Goal: Information Seeking & Learning: Check status

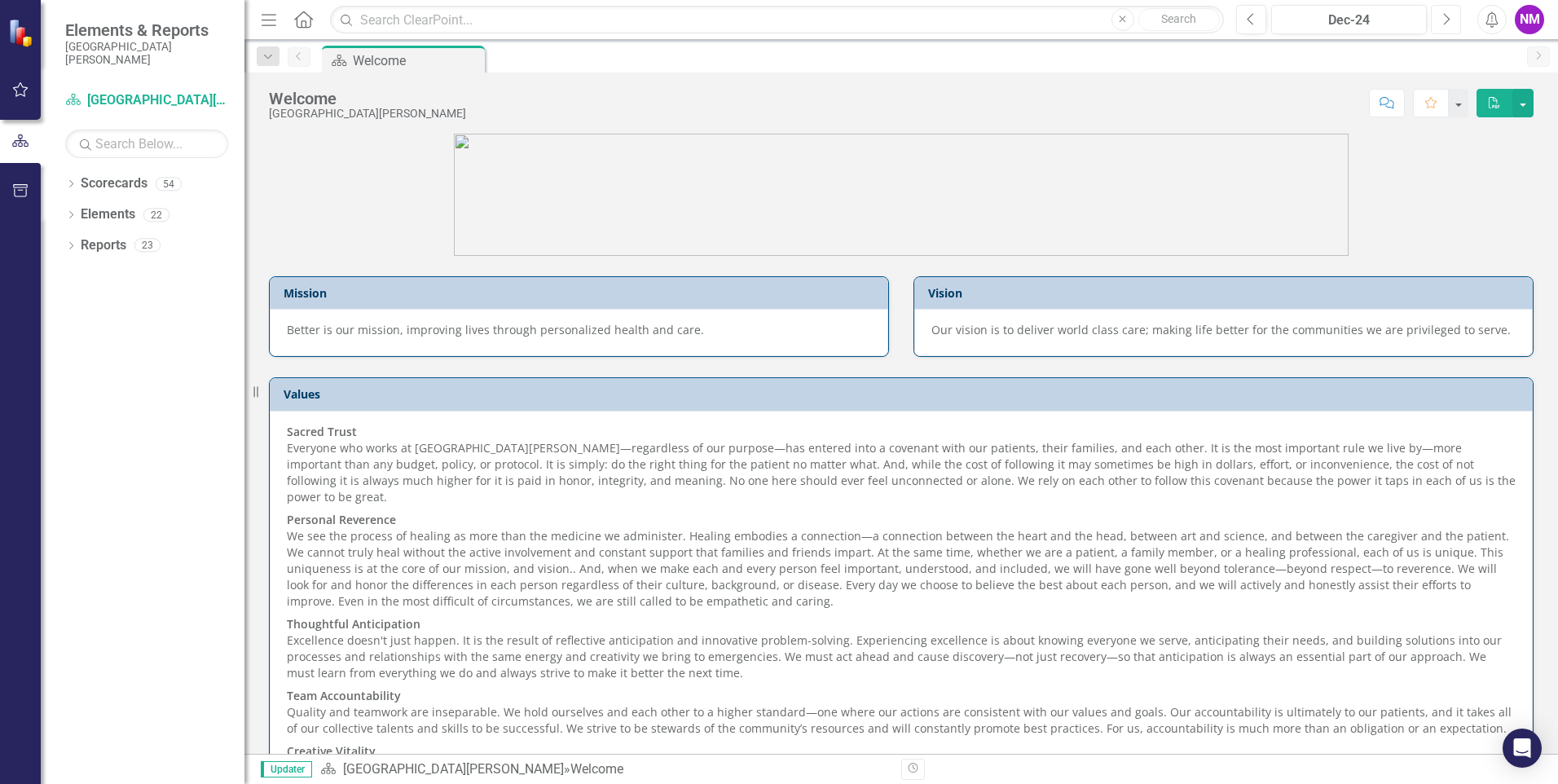
click at [1444, 22] on icon "Next" at bounding box center [1446, 19] width 9 height 15
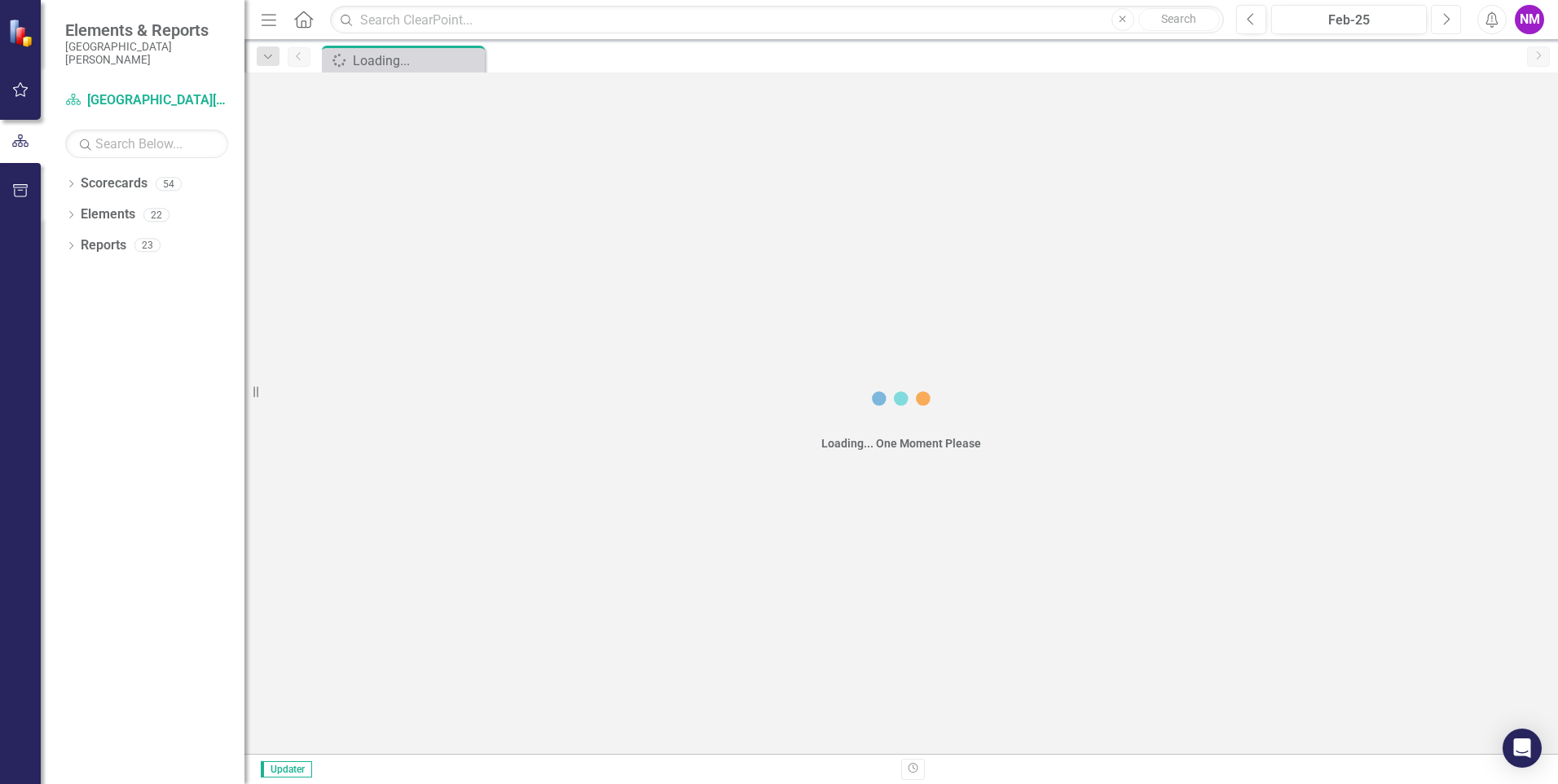
click at [1444, 22] on icon "Next" at bounding box center [1446, 19] width 9 height 15
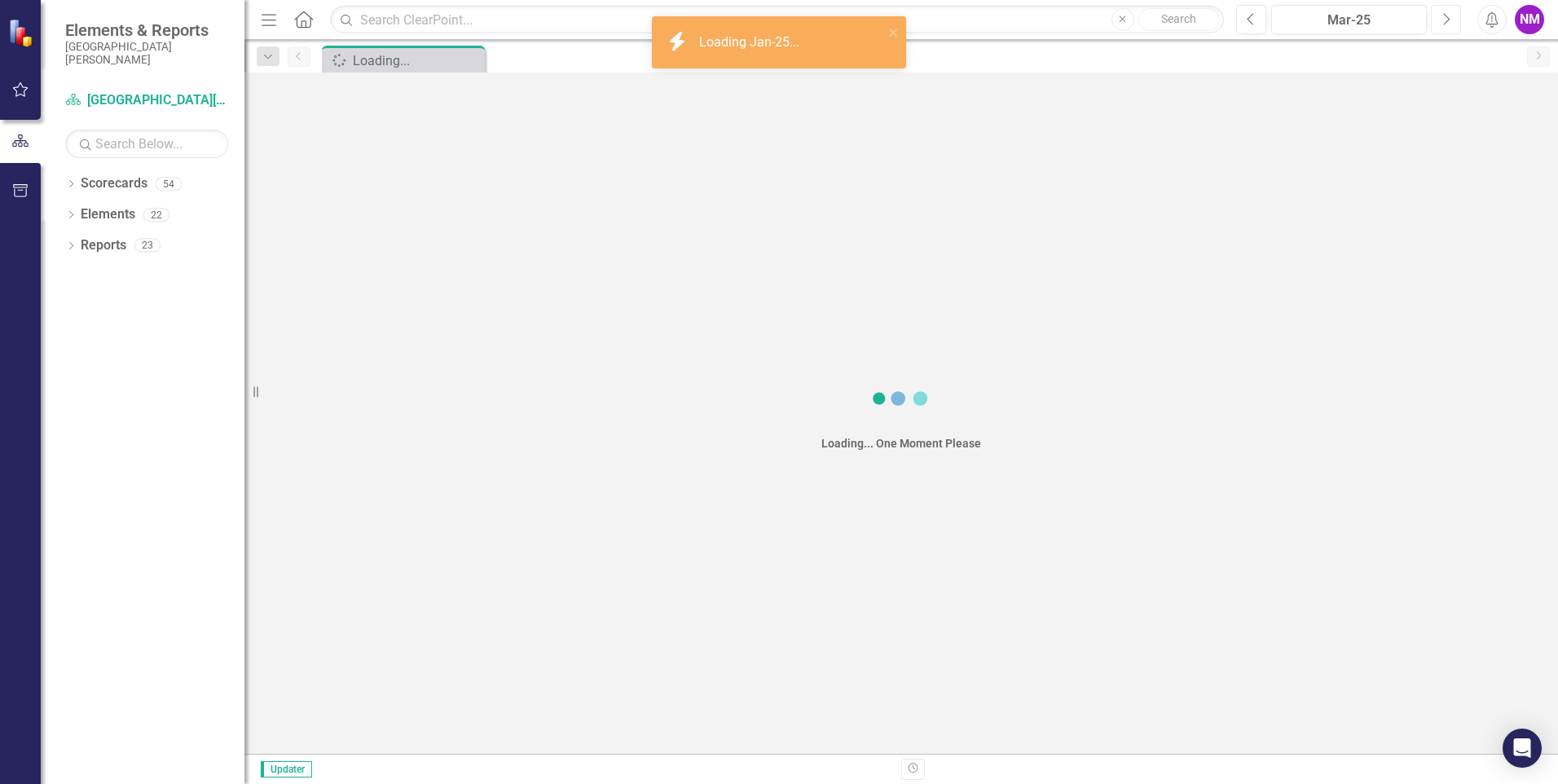
click at [1444, 22] on icon "Next" at bounding box center [1446, 19] width 9 height 15
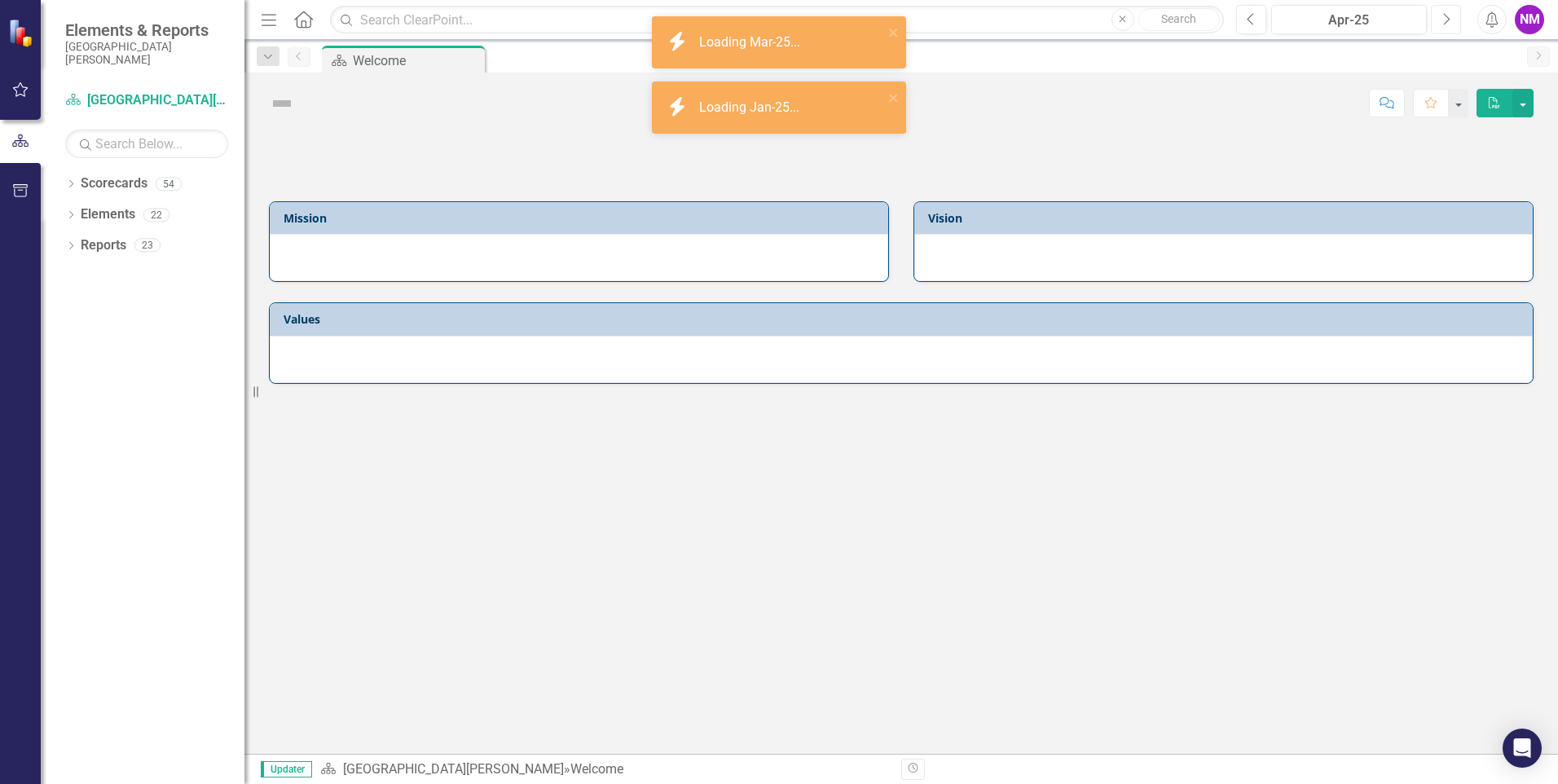
click at [1444, 22] on icon "Next" at bounding box center [1446, 19] width 9 height 15
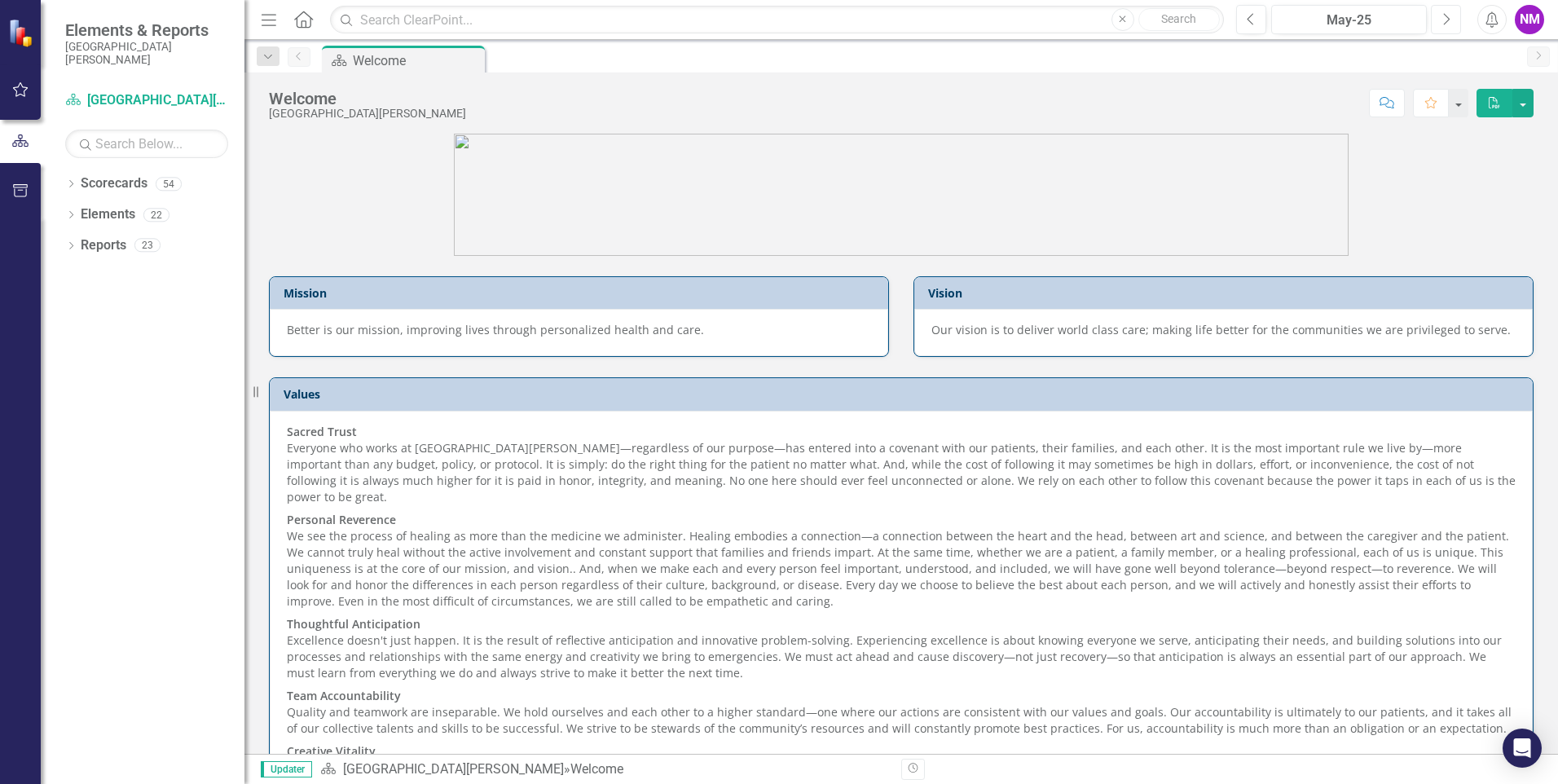
click at [1444, 22] on icon "Next" at bounding box center [1446, 19] width 9 height 15
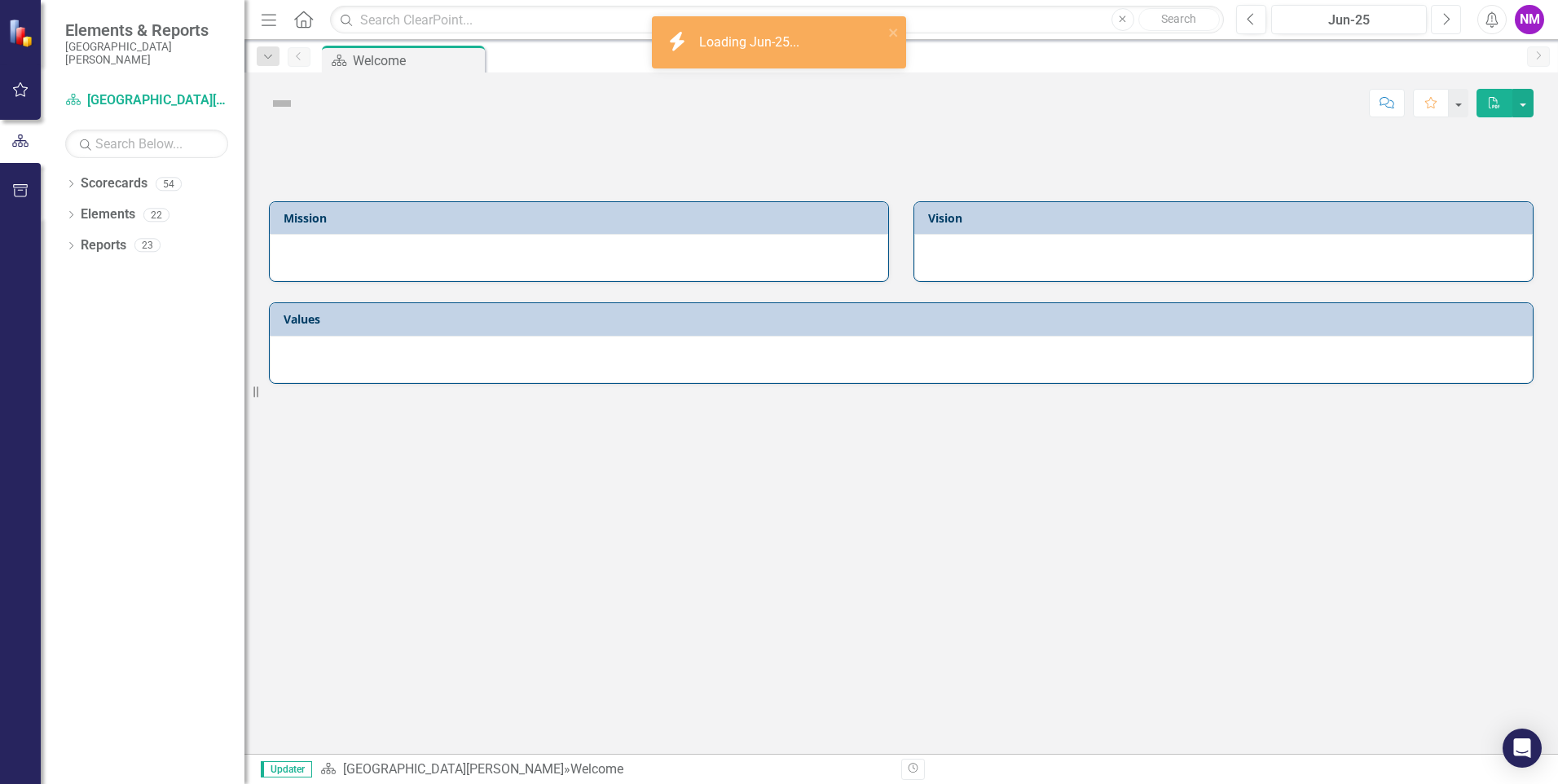
click at [1444, 22] on icon "Next" at bounding box center [1446, 19] width 9 height 15
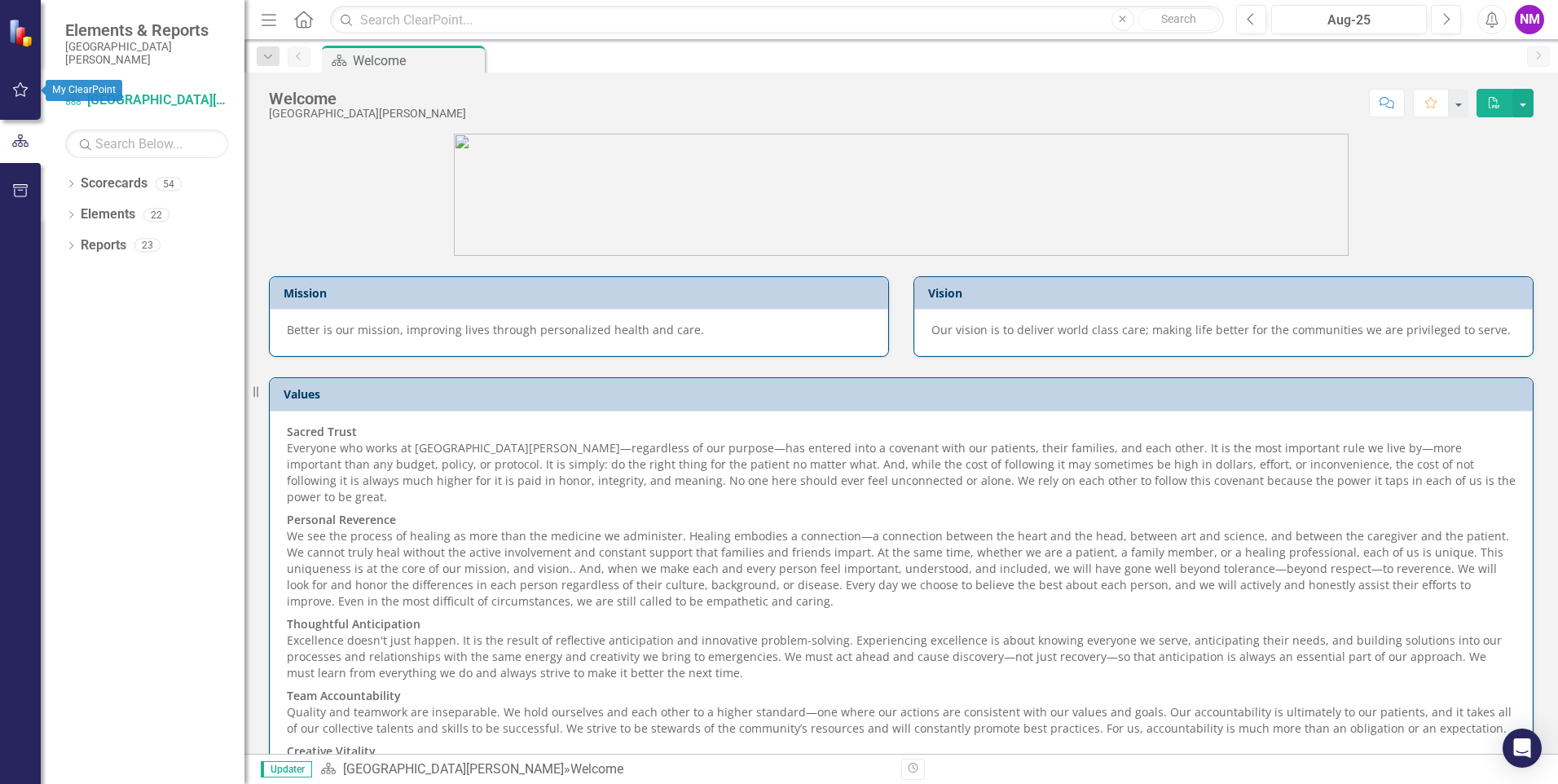
click at [8, 78] on button "button" at bounding box center [21, 90] width 37 height 34
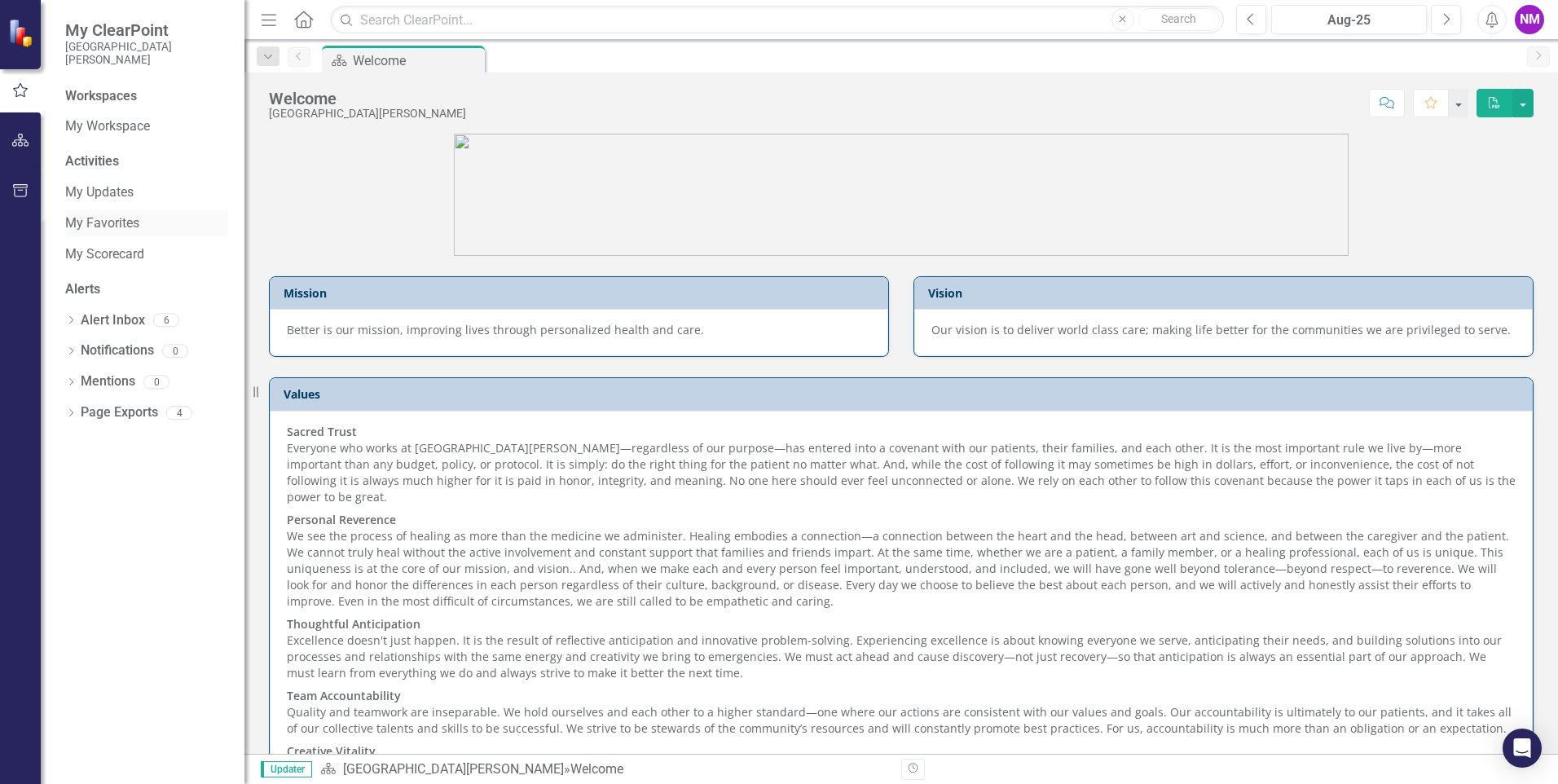
click at [129, 223] on link "My Favorites" at bounding box center [147, 223] width 163 height 18
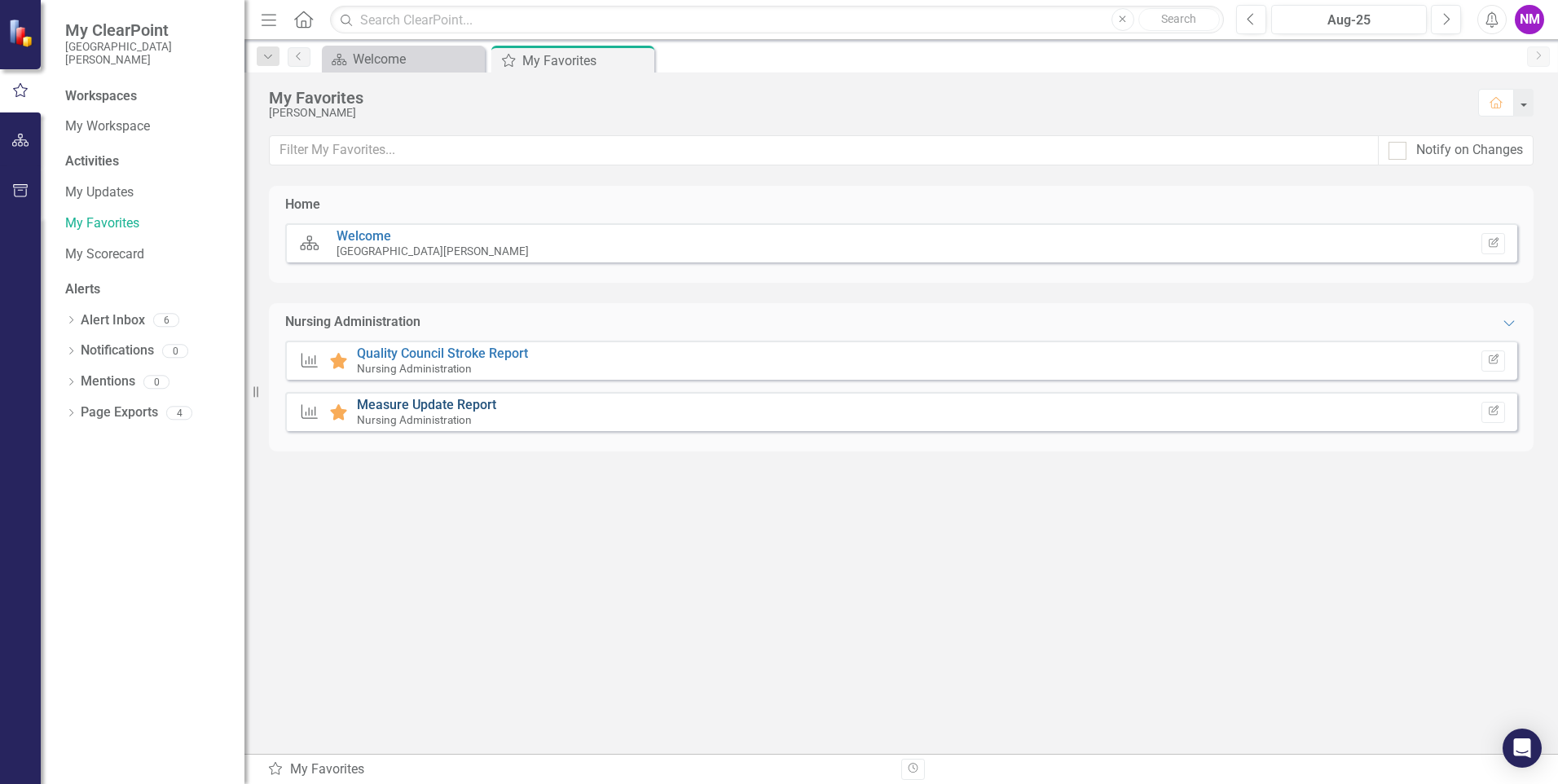
click at [414, 405] on link "Measure Update Report" at bounding box center [427, 404] width 139 height 16
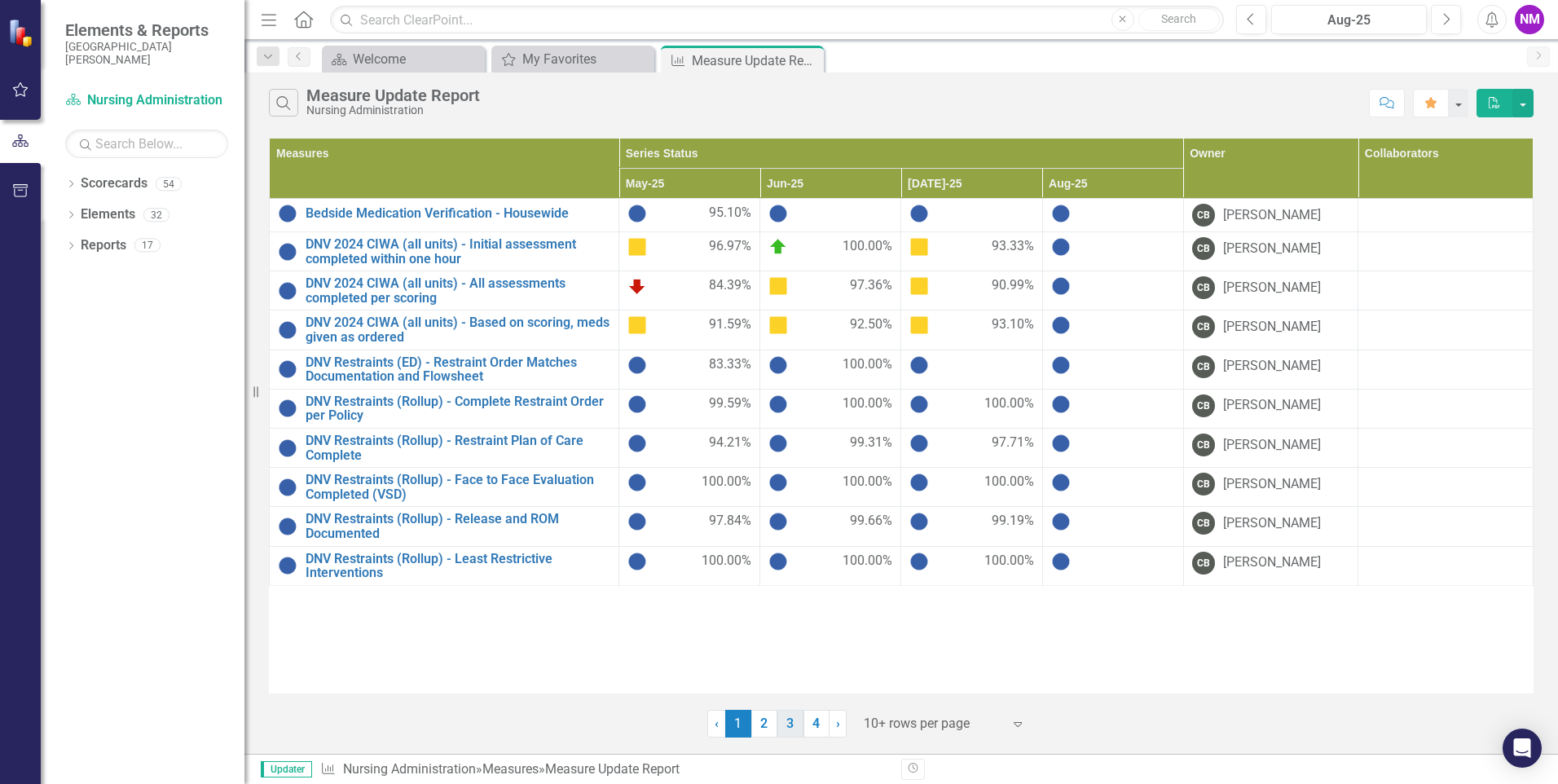
click at [793, 721] on link "3" at bounding box center [790, 724] width 26 height 27
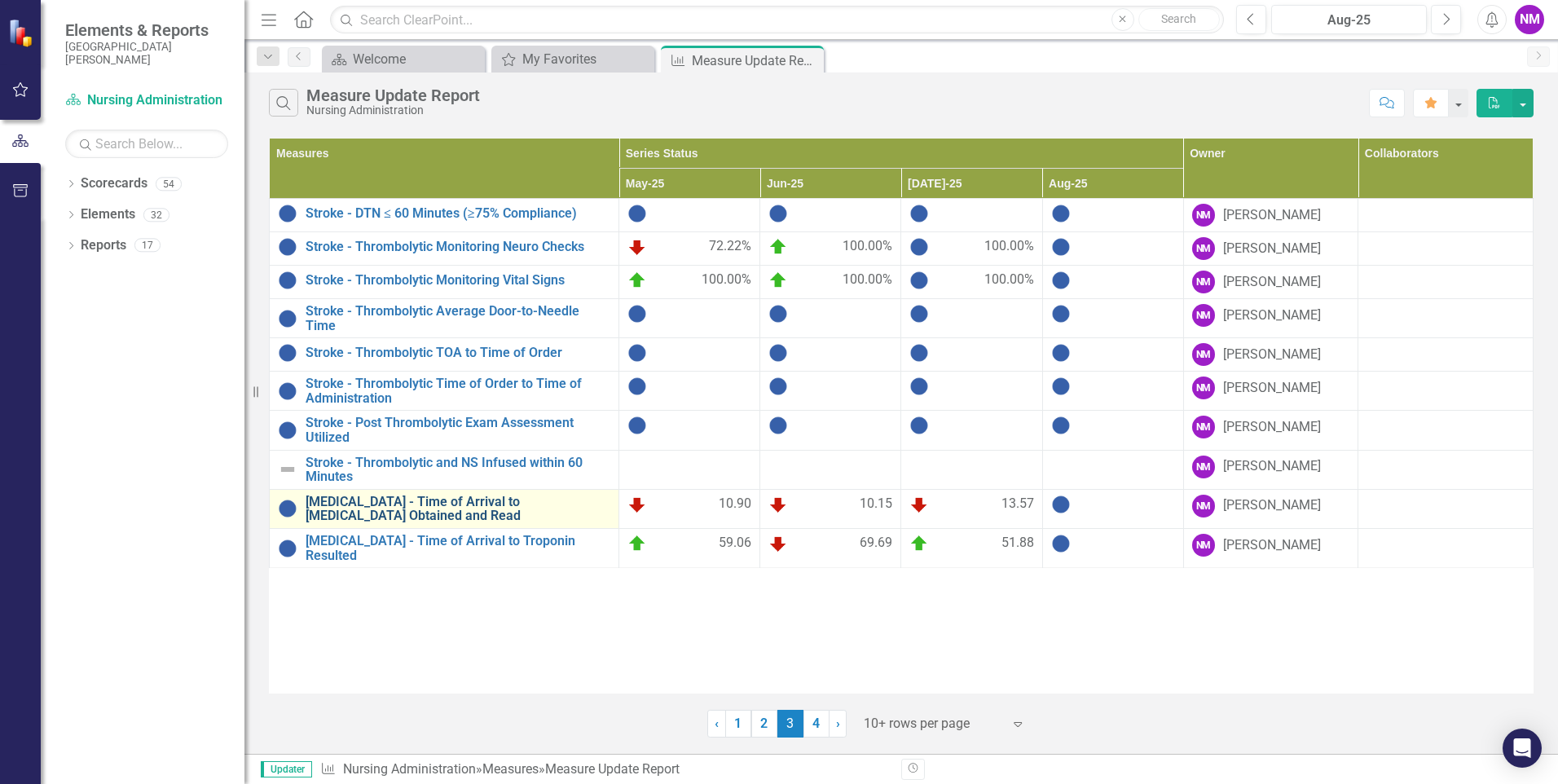
click at [381, 495] on link "[MEDICAL_DATA] - Time of Arrival to [MEDICAL_DATA] Obtained and Read" at bounding box center [458, 508] width 305 height 28
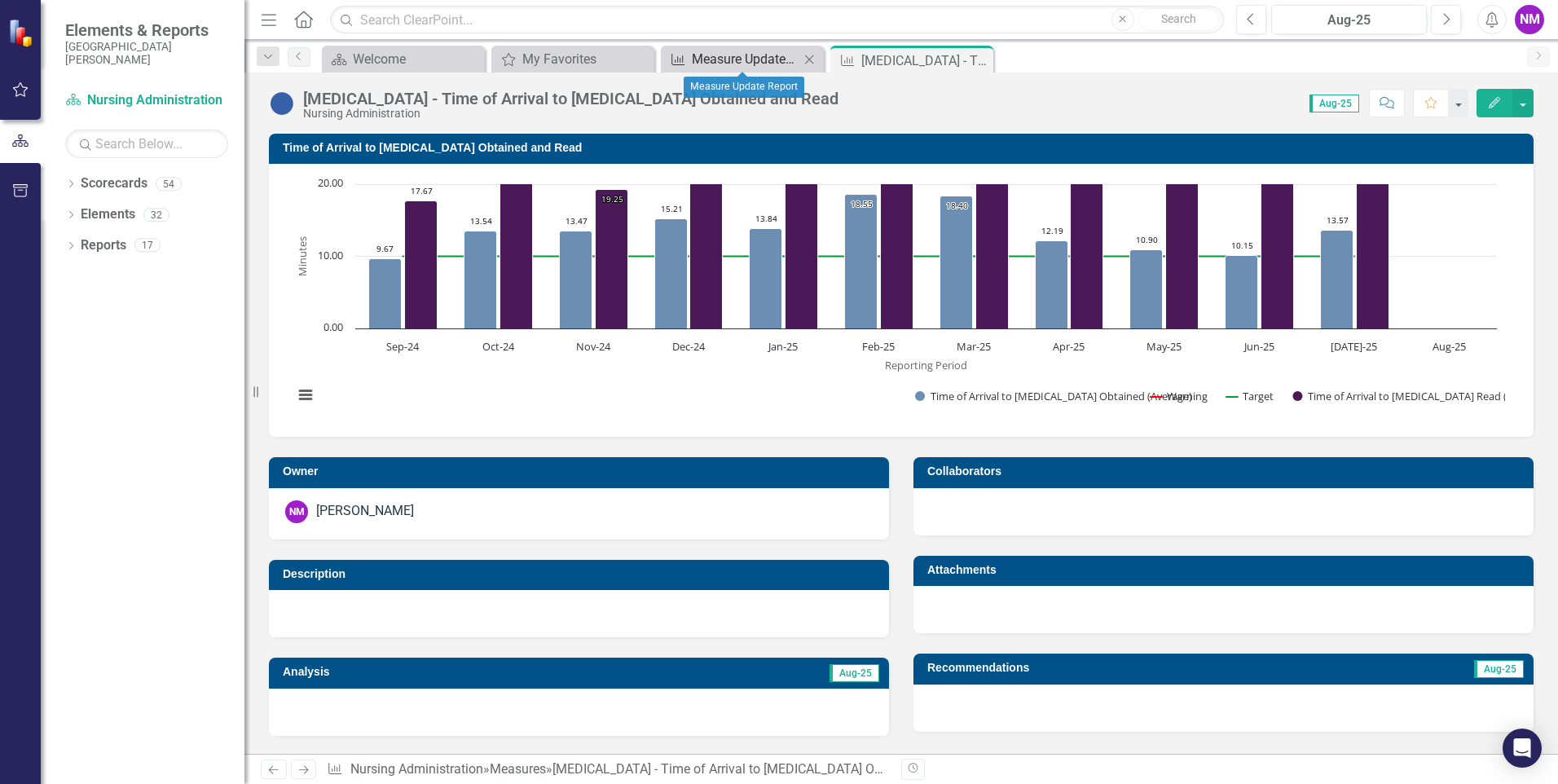
click at [696, 56] on div "Measure Update Report" at bounding box center [745, 59] width 107 height 20
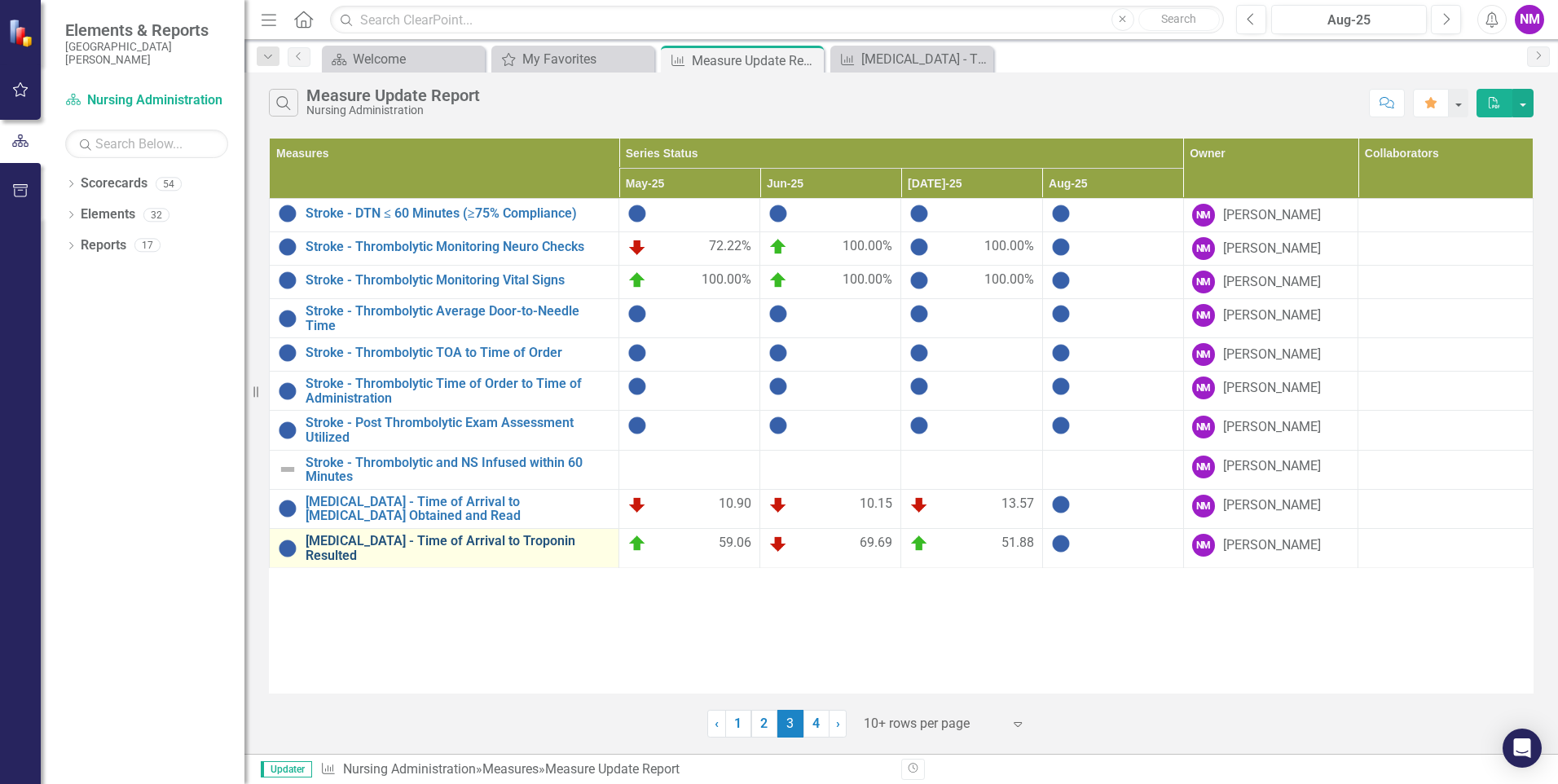
click at [521, 536] on link "[MEDICAL_DATA] - Time of Arrival to Troponin Resulted" at bounding box center [458, 548] width 305 height 28
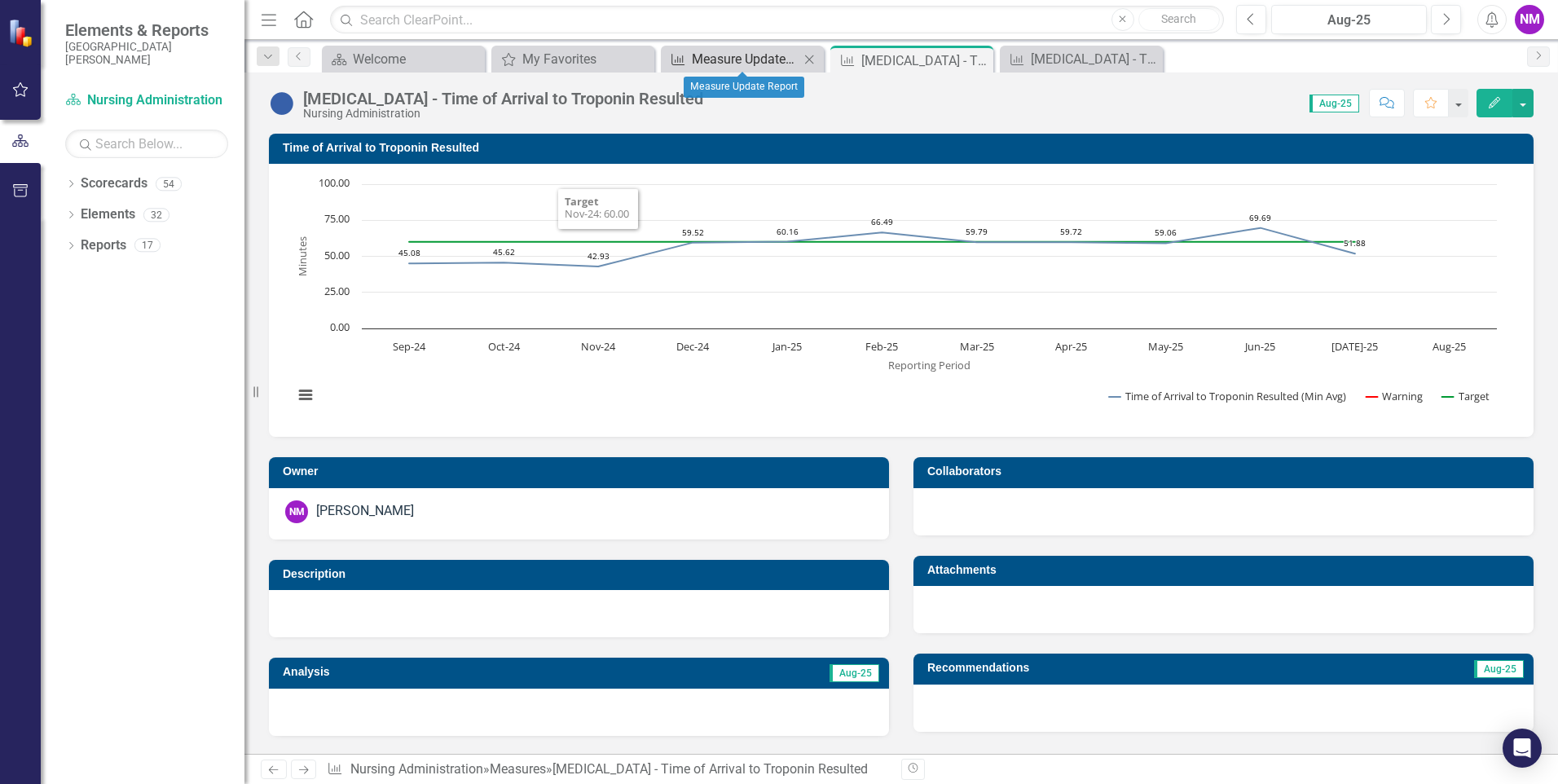
click at [704, 56] on div "Measure Update Report" at bounding box center [745, 59] width 107 height 20
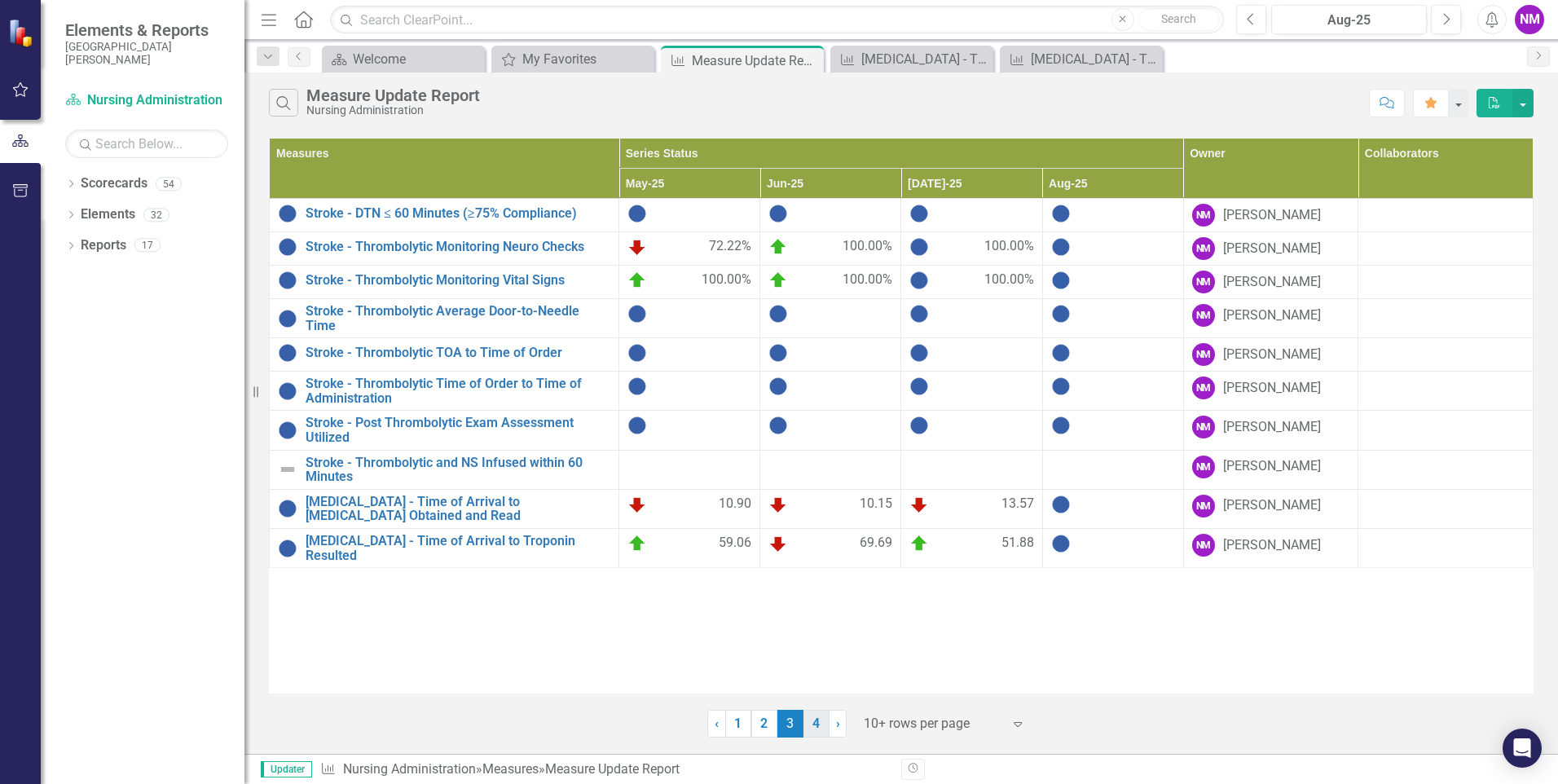
click at [812, 729] on link "4" at bounding box center [816, 724] width 26 height 27
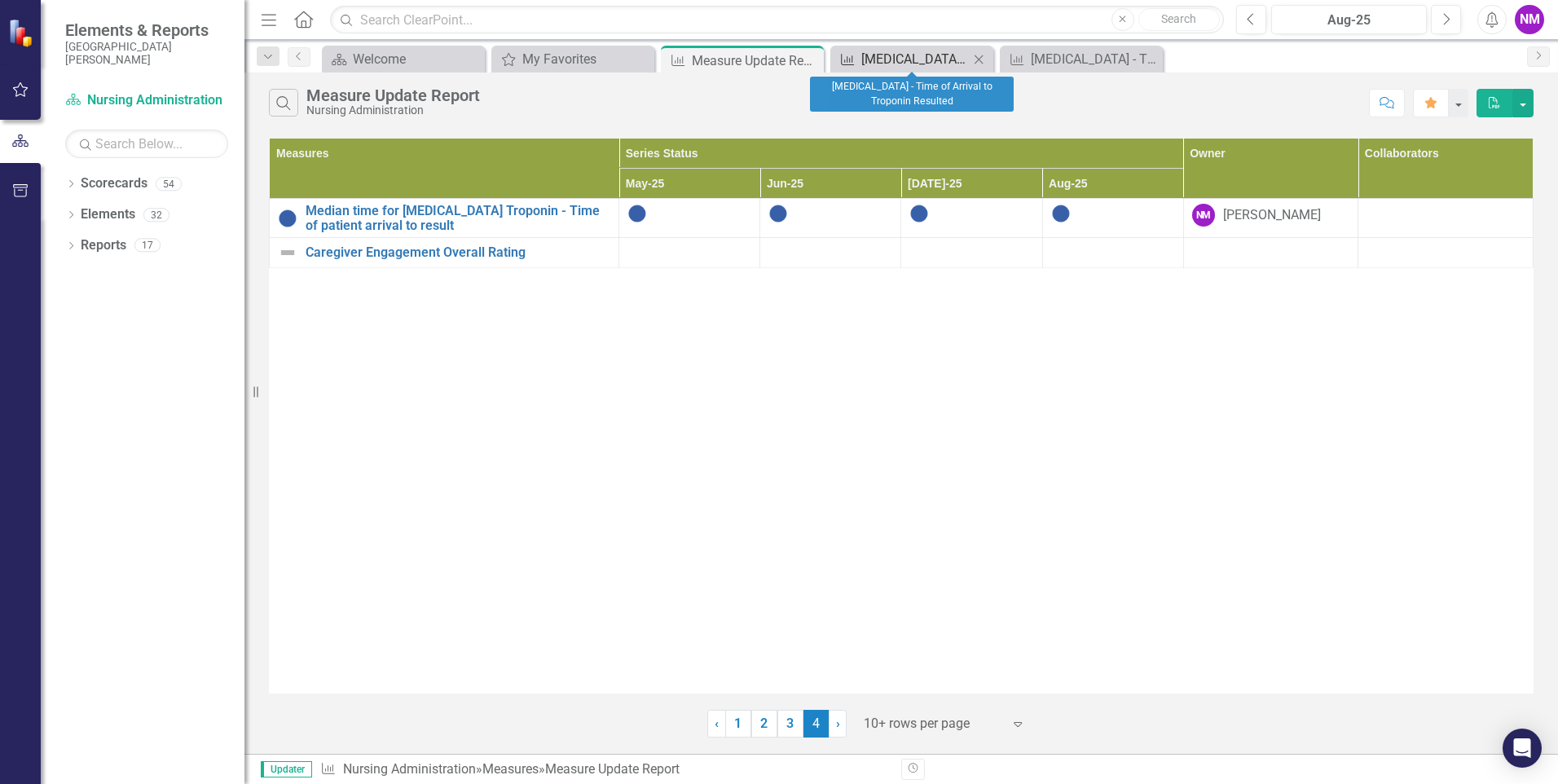
click at [942, 56] on div "[MEDICAL_DATA] - Time of Arrival to Troponin Resulted" at bounding box center [914, 59] width 107 height 20
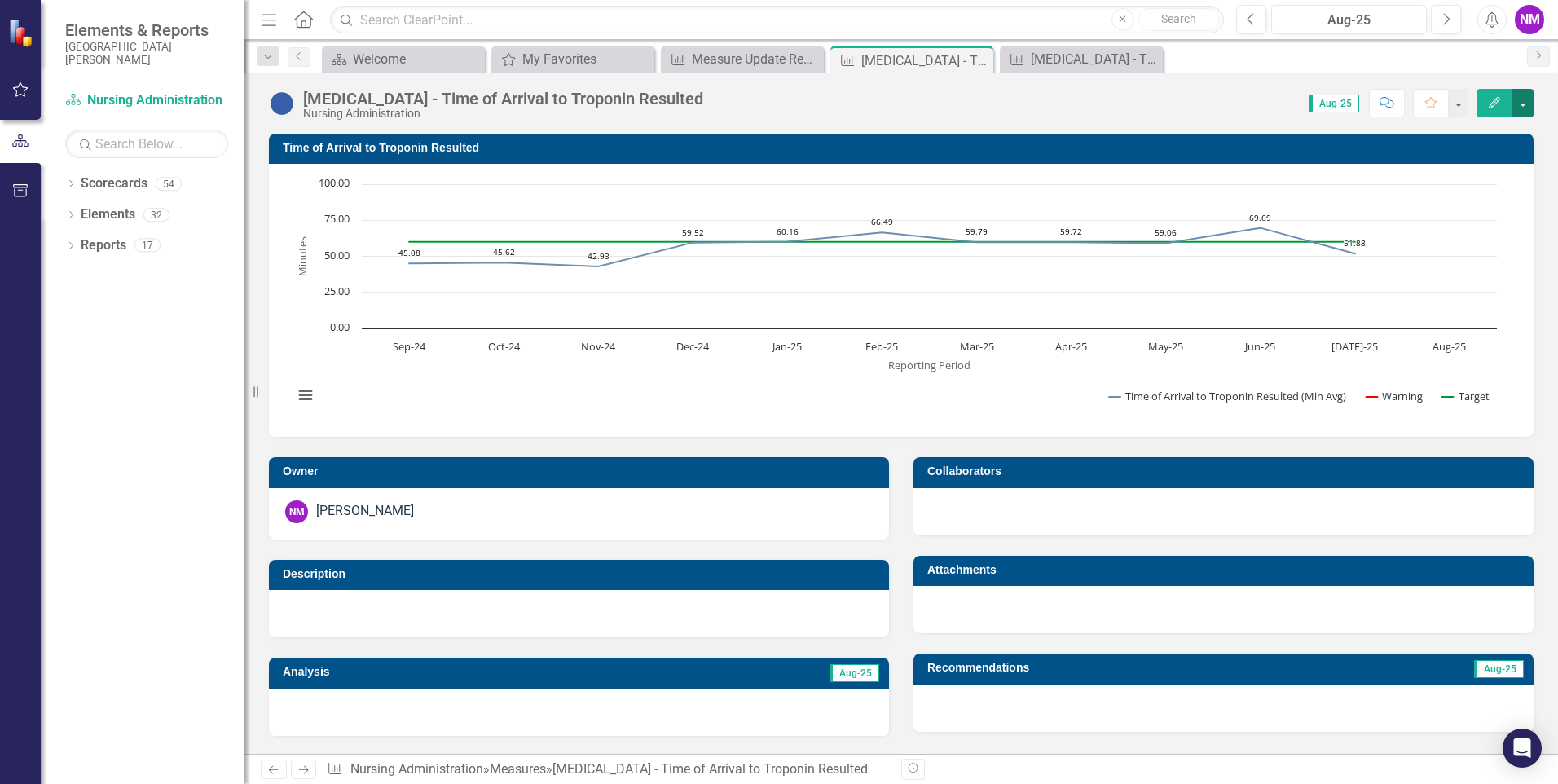
click at [1527, 108] on button "button" at bounding box center [1522, 103] width 21 height 28
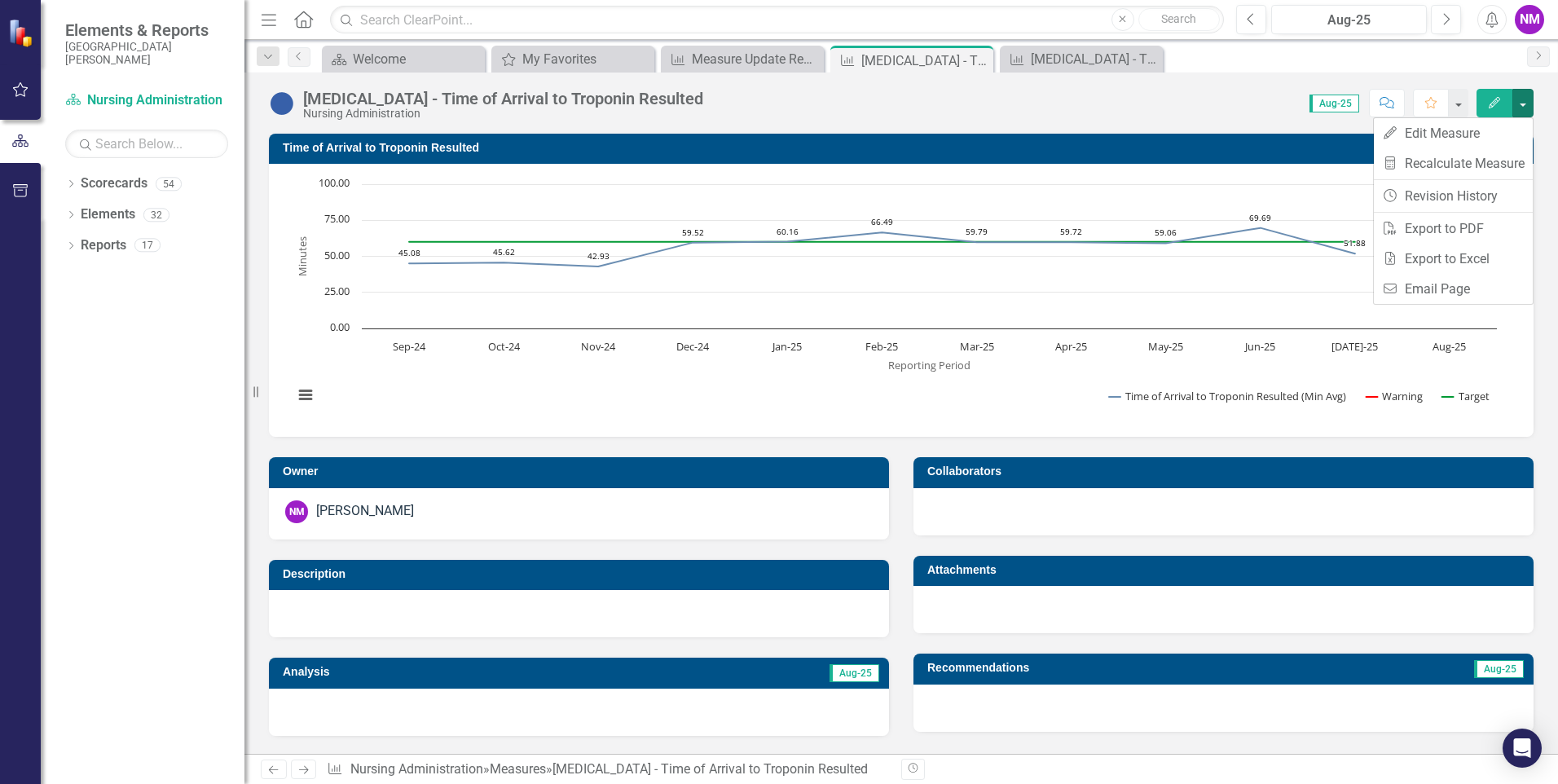
click at [1074, 104] on div "Score: N/A Aug-25 Completed Comment Favorite Edit" at bounding box center [1123, 103] width 823 height 27
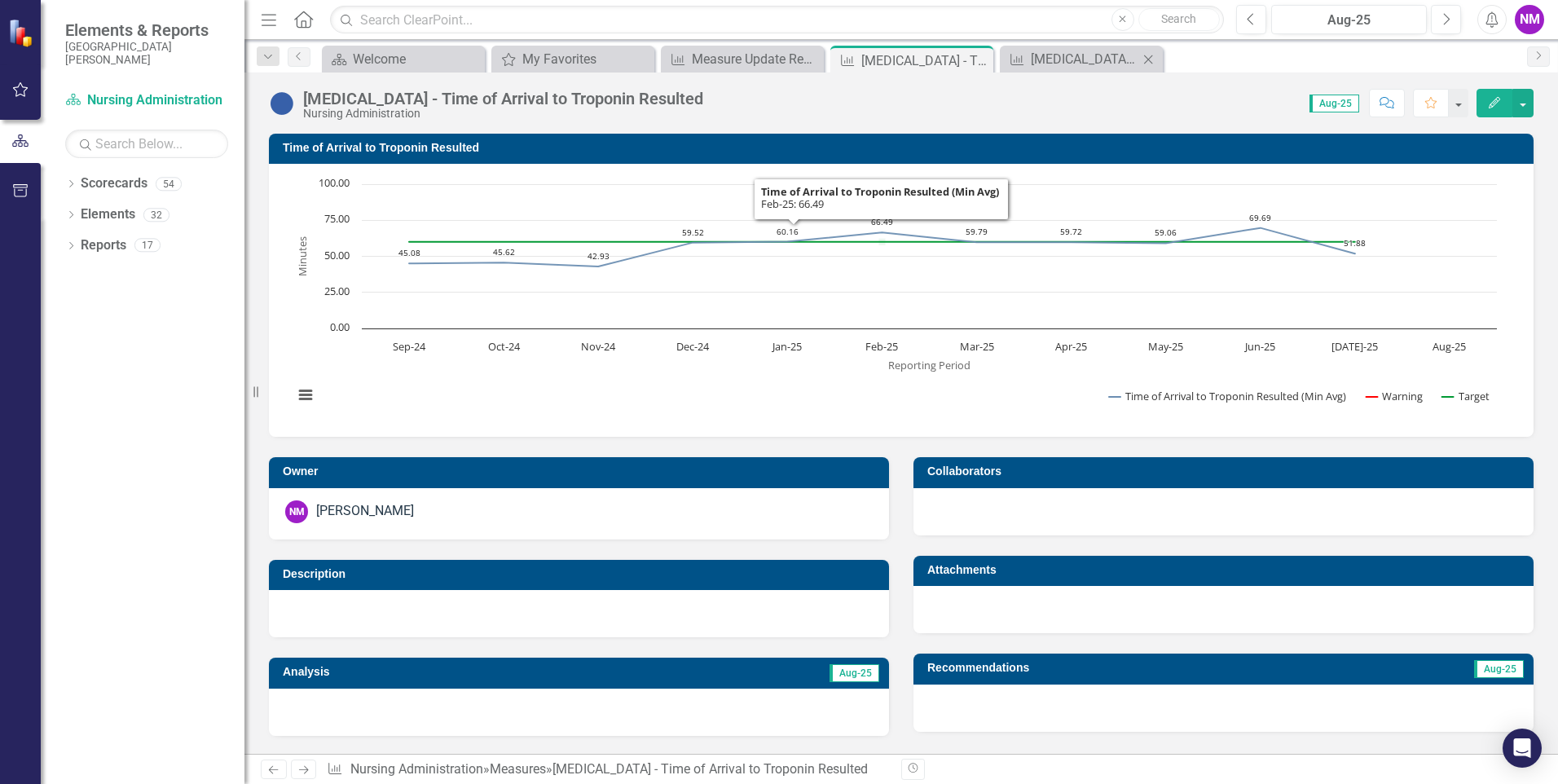
click at [1072, 47] on div "Measure [MEDICAL_DATA] - Time of Arrival to [MEDICAL_DATA] Obtained and Read Cl…" at bounding box center [1082, 59] width 163 height 27
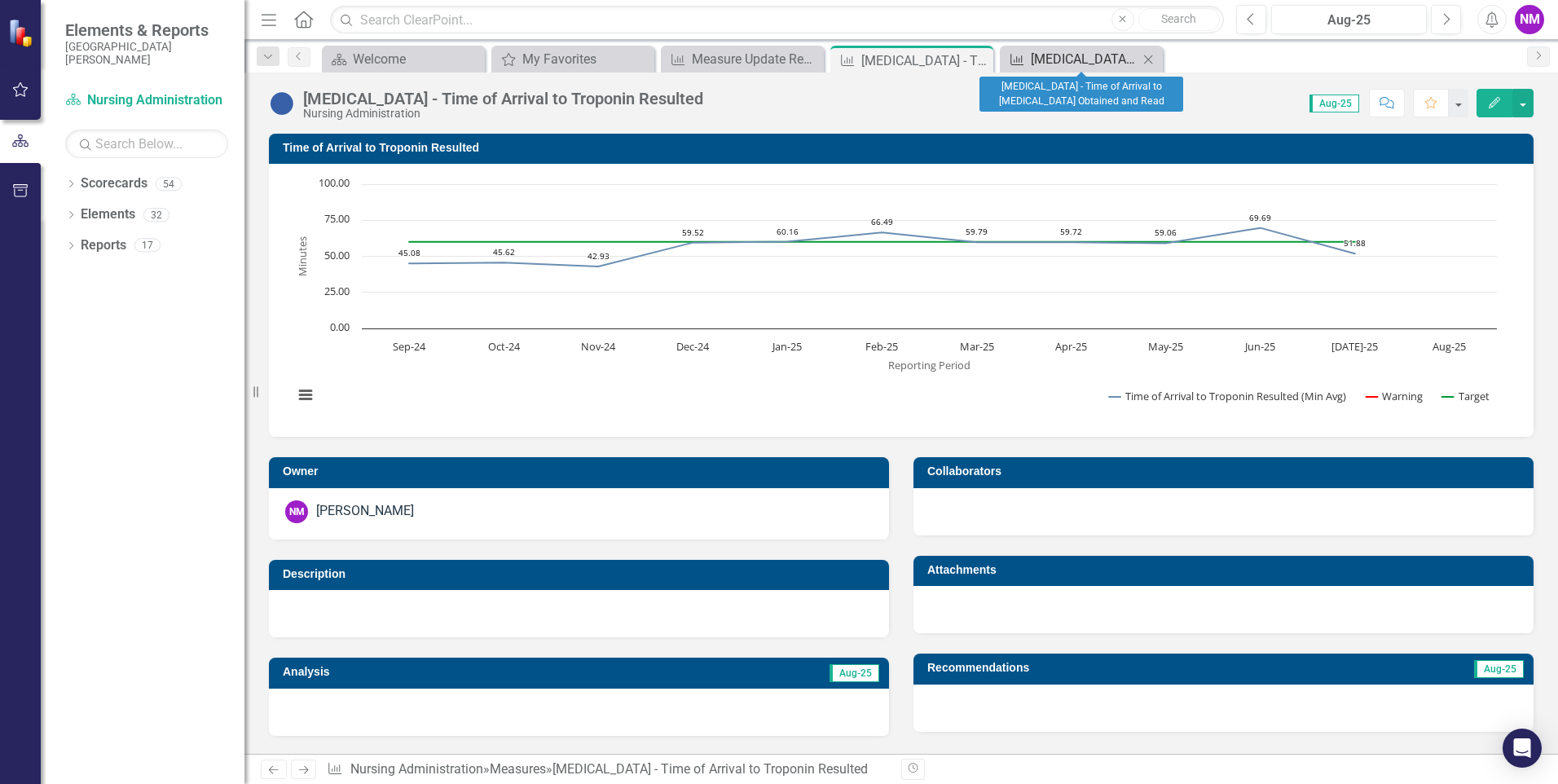
click at [1070, 57] on div "[MEDICAL_DATA] - Time of Arrival to [MEDICAL_DATA] Obtained and Read" at bounding box center [1084, 59] width 107 height 20
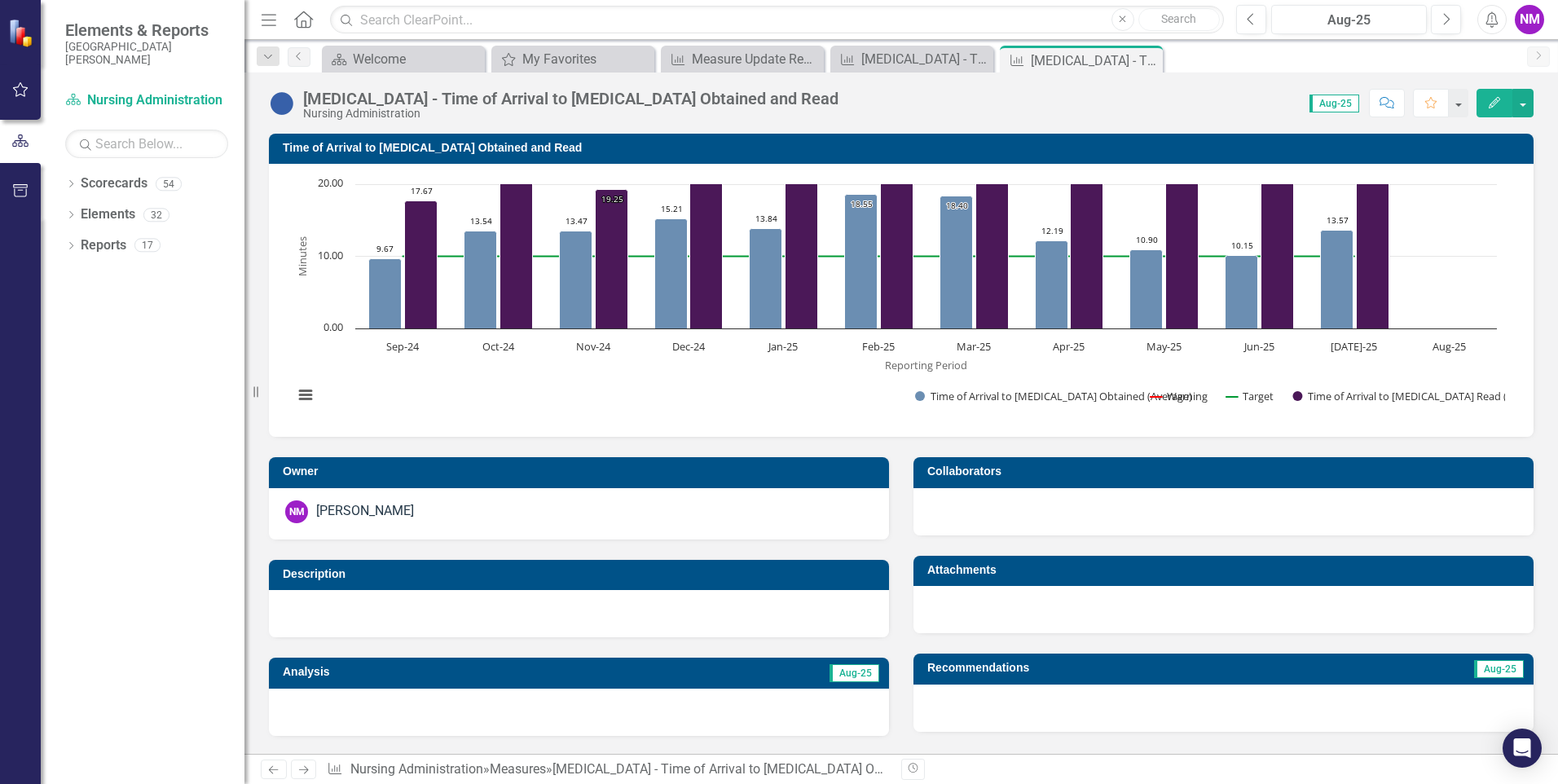
drag, startPoint x: 1148, startPoint y: 56, endPoint x: 1135, endPoint y: 60, distance: 13.6
click at [0, 0] on icon "Close" at bounding box center [0, 0] width 0 height 0
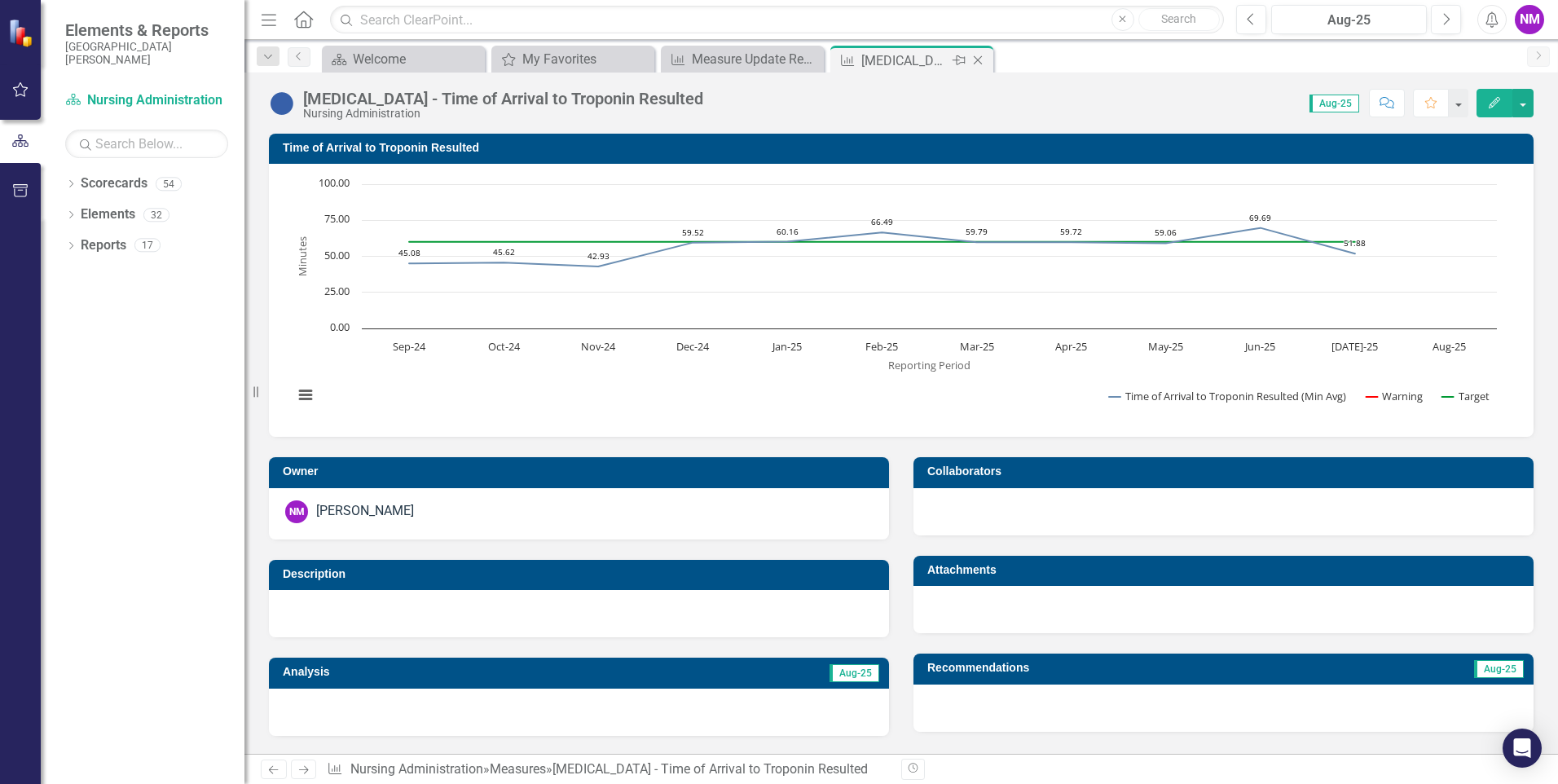
click at [974, 64] on icon at bounding box center [978, 60] width 9 height 9
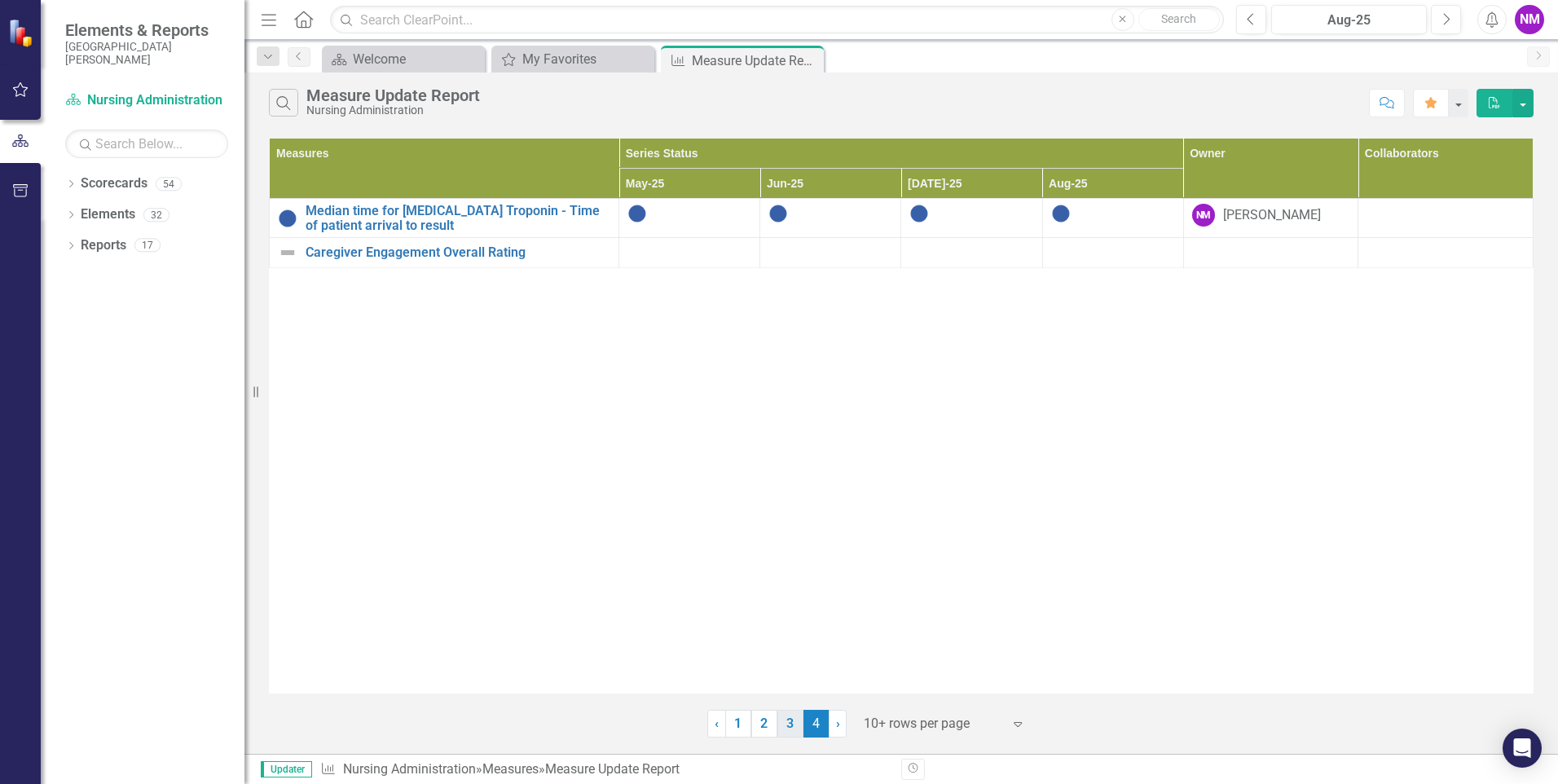
click at [793, 722] on link "3" at bounding box center [790, 724] width 26 height 27
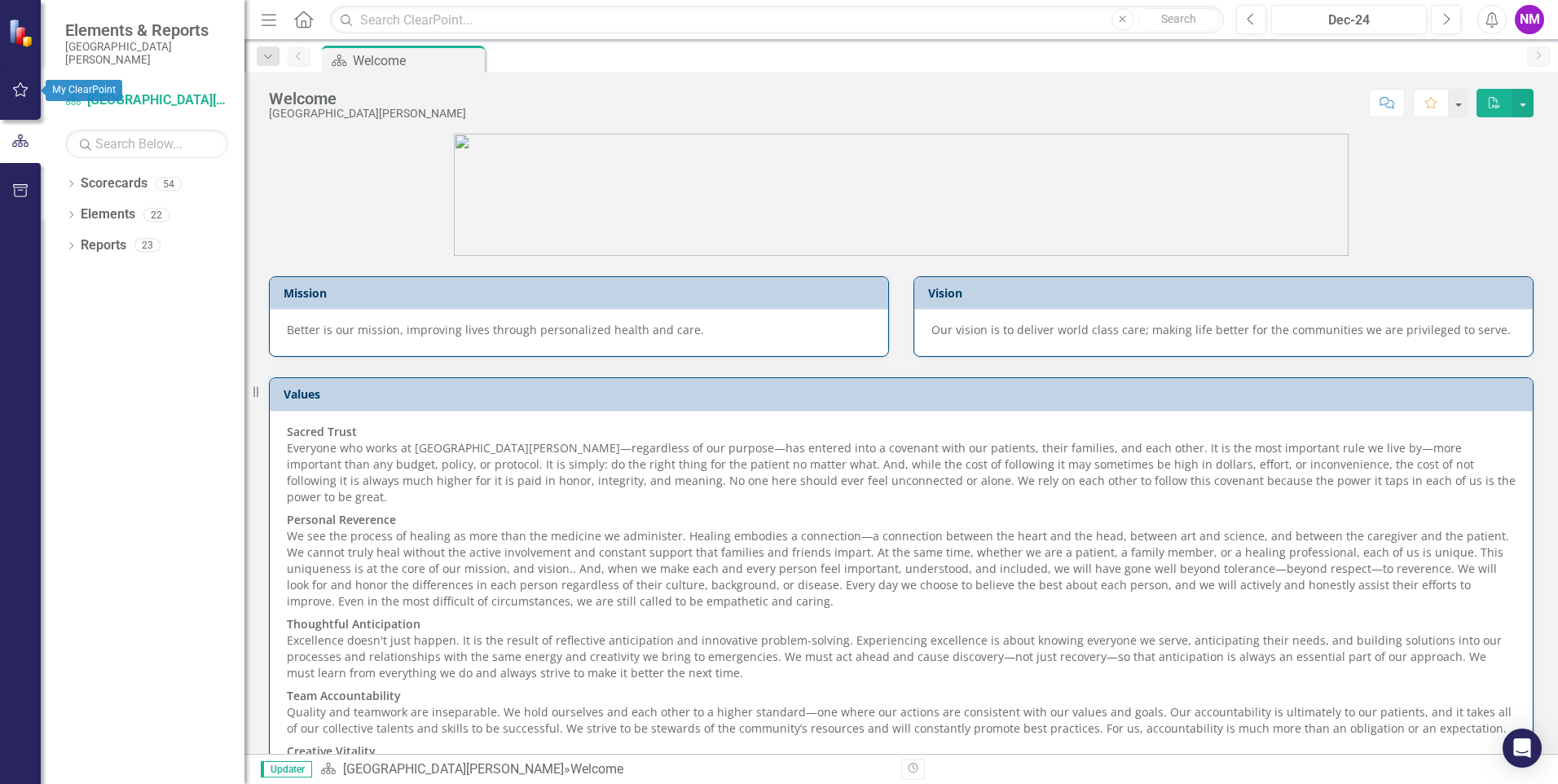
click at [22, 87] on icon "button" at bounding box center [20, 90] width 17 height 13
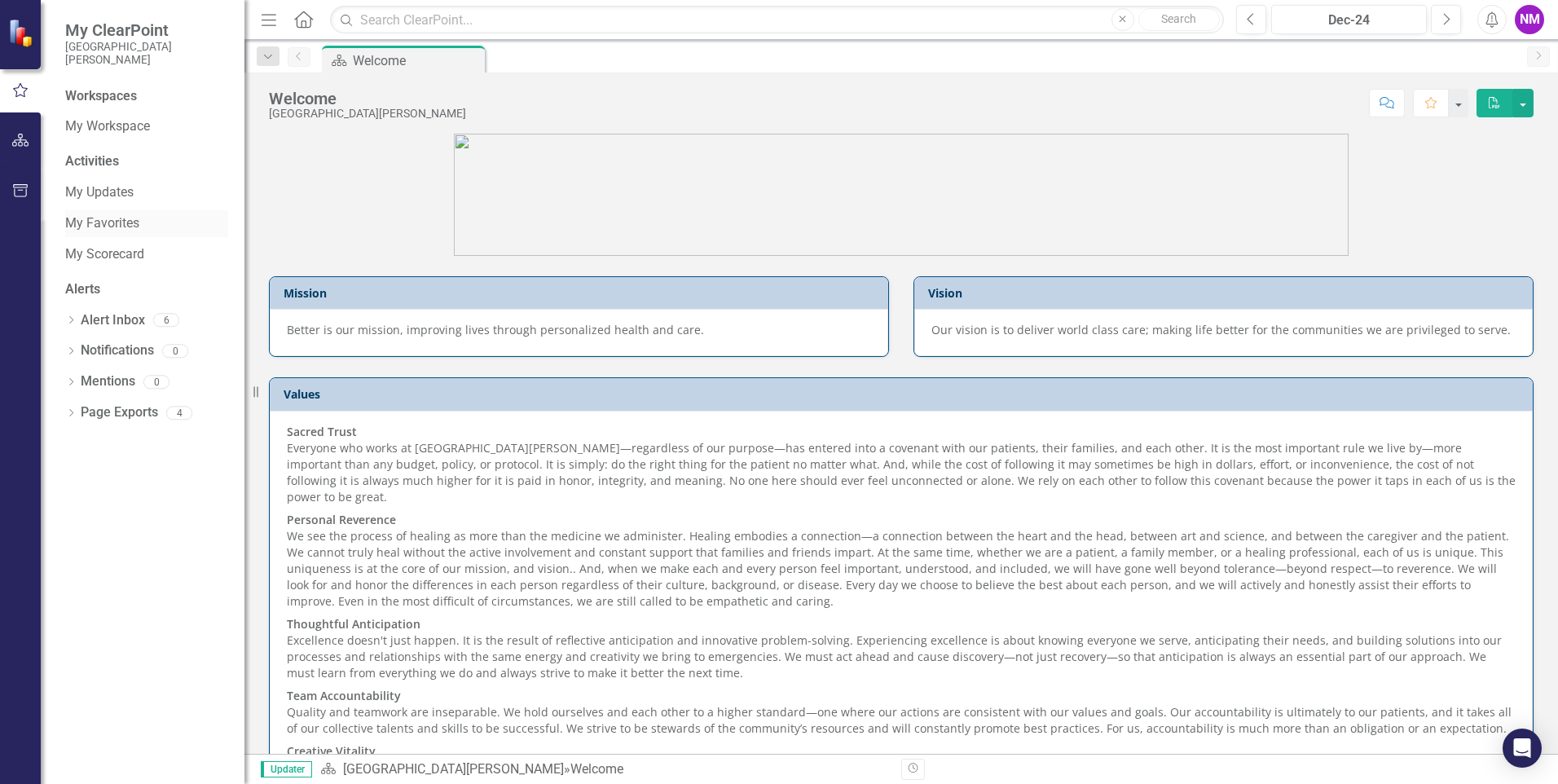
click at [101, 220] on link "My Favorites" at bounding box center [147, 223] width 163 height 18
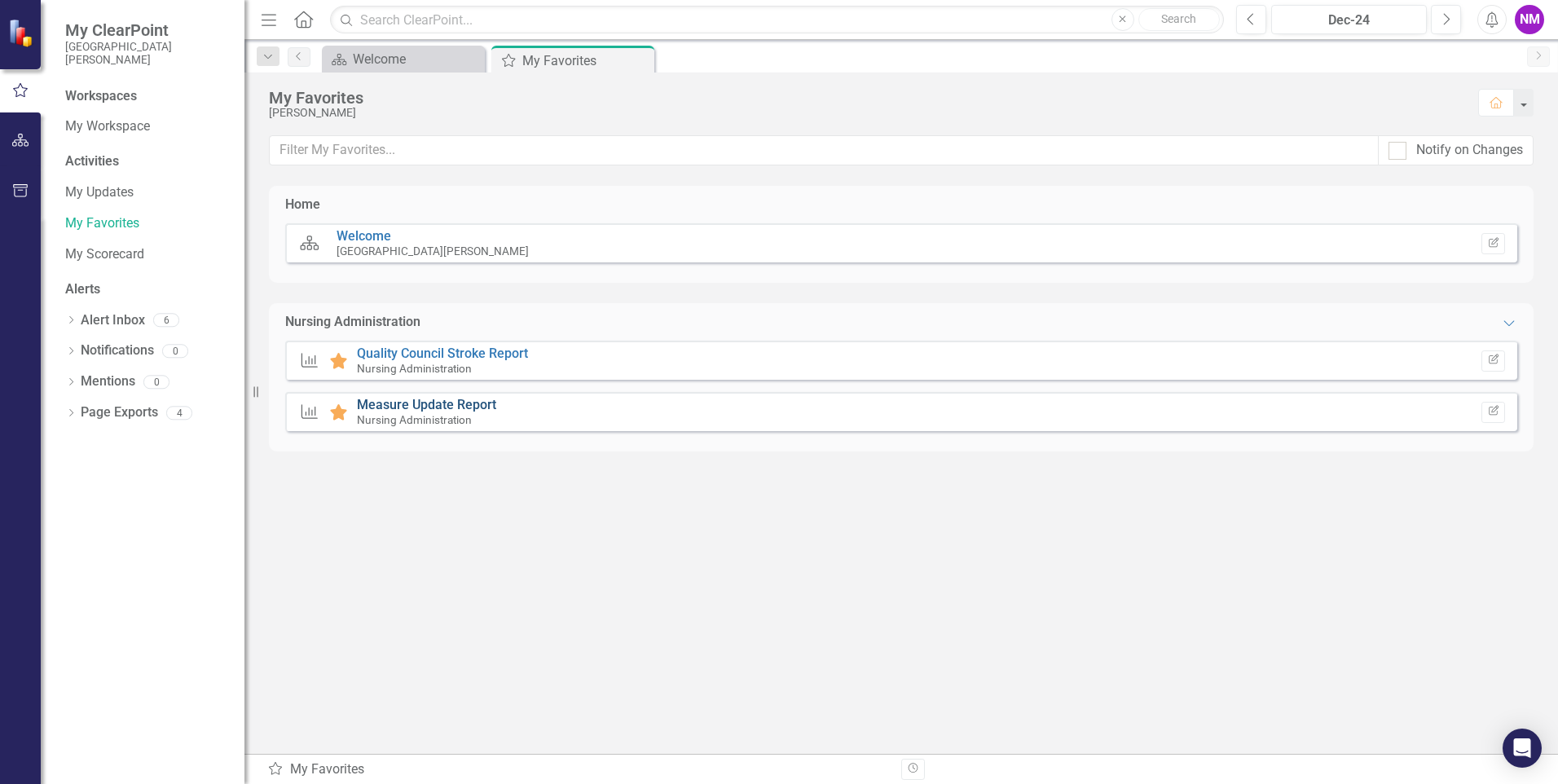
click at [430, 403] on link "Measure Update Report" at bounding box center [427, 404] width 139 height 16
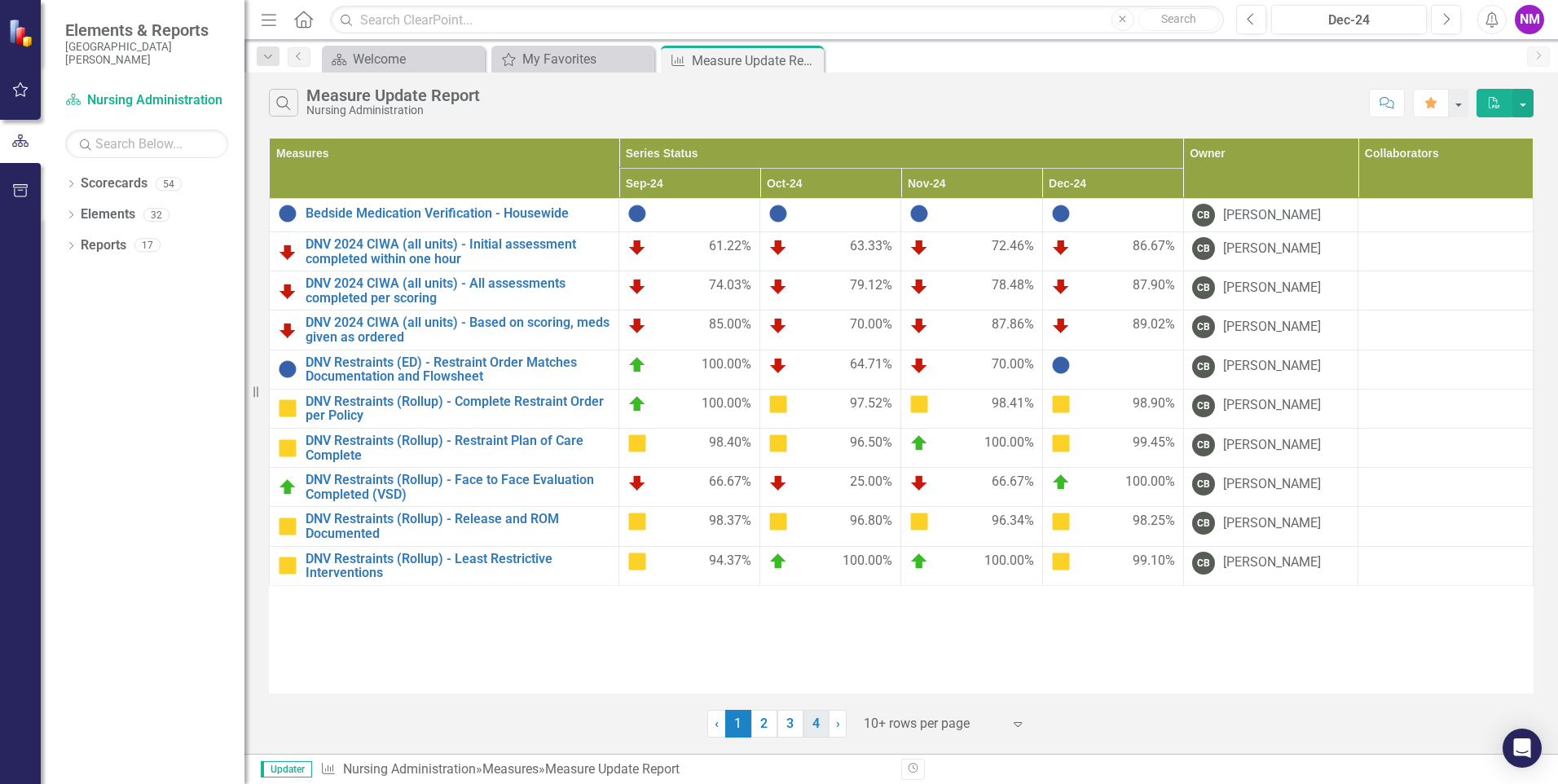
click at [815, 722] on link "4" at bounding box center [816, 724] width 26 height 27
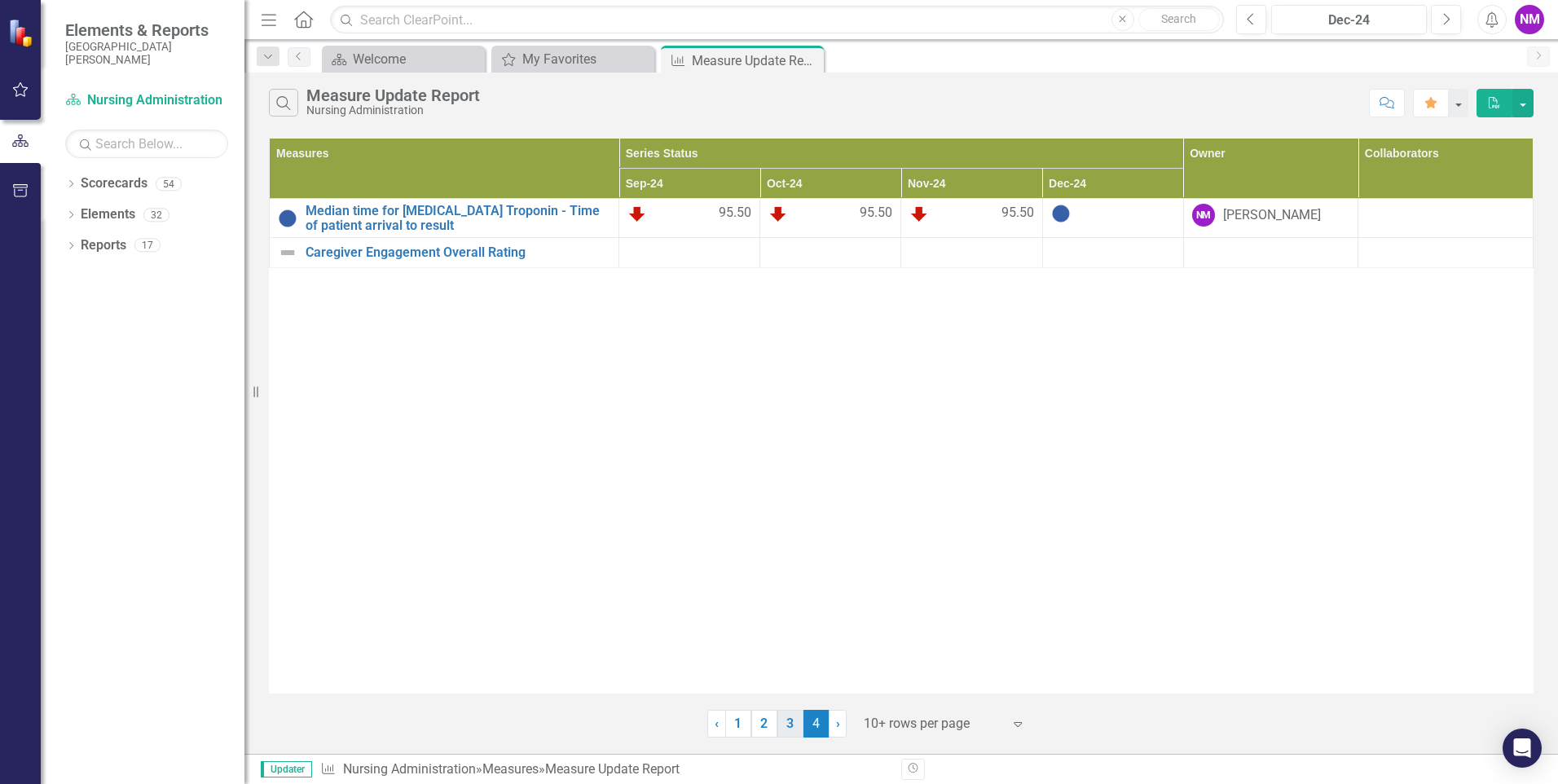
click at [790, 724] on link "3" at bounding box center [790, 724] width 26 height 27
